Goal: Check status: Check status

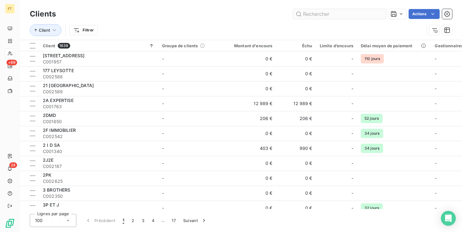
click at [329, 17] on input "text" at bounding box center [339, 14] width 93 height 10
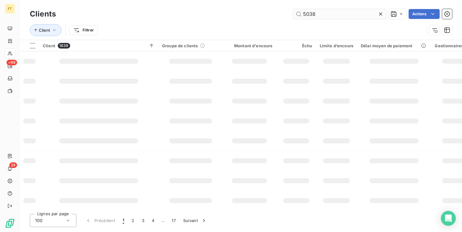
type input "5038"
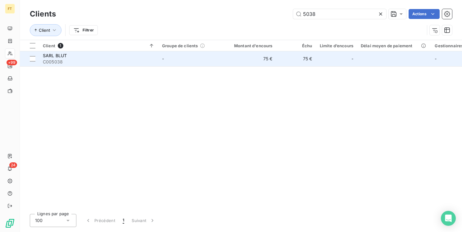
click at [46, 61] on span "C005038" at bounding box center [99, 62] width 112 height 6
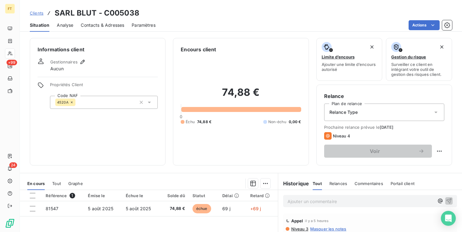
click at [317, 199] on p "Ajouter un commentaire ﻿" at bounding box center [361, 201] width 147 height 8
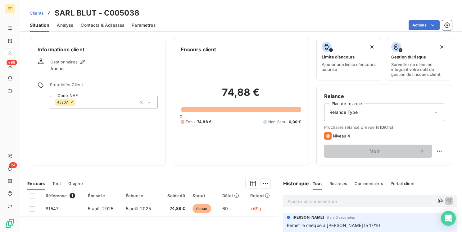
click at [36, 16] on div "Clients SARL BLUT - C005038" at bounding box center [85, 12] width 110 height 11
click at [35, 12] on span "Clients" at bounding box center [37, 13] width 14 height 5
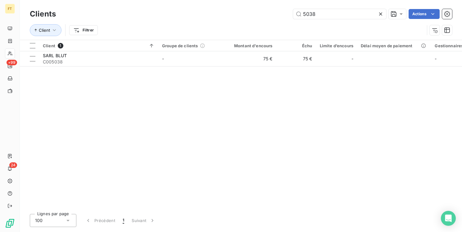
drag, startPoint x: 318, startPoint y: 11, endPoint x: 265, endPoint y: 4, distance: 53.5
click at [266, 5] on div "Clients 5038 Actions Client Filtrer" at bounding box center [241, 20] width 442 height 40
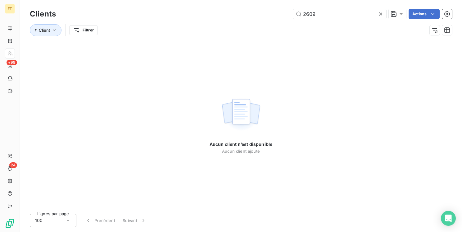
type input "2609"
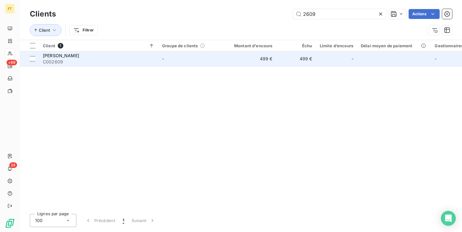
click at [157, 63] on td "PAOLA C002609" at bounding box center [98, 58] width 119 height 15
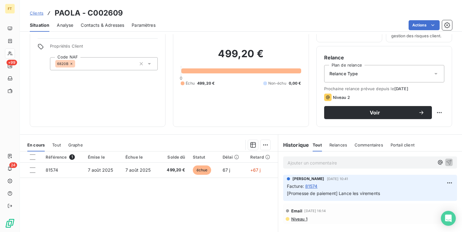
scroll to position [85, 0]
